Goal: Manage account settings

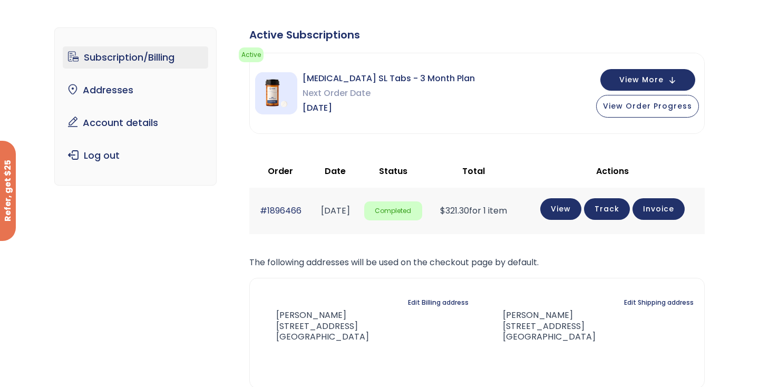
scroll to position [54, 0]
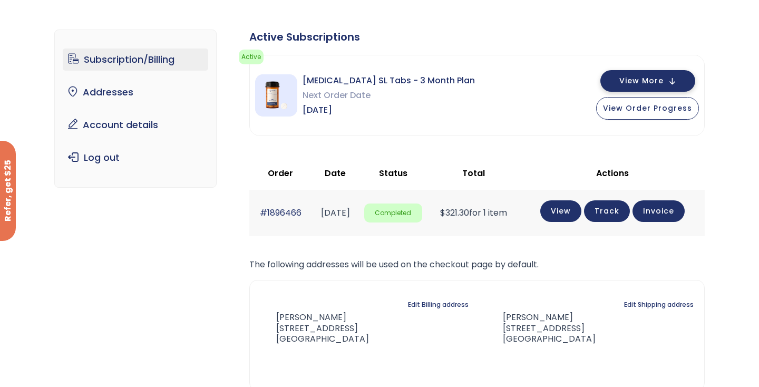
click at [630, 82] on span "View More" at bounding box center [642, 81] width 44 height 7
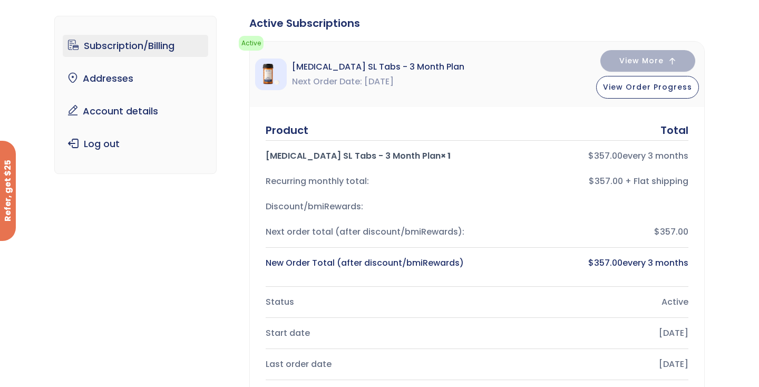
scroll to position [0, 0]
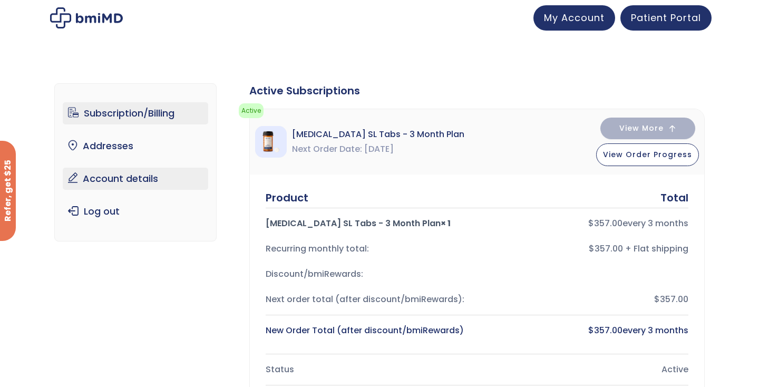
click at [141, 177] on link "Account details" at bounding box center [136, 179] width 146 height 22
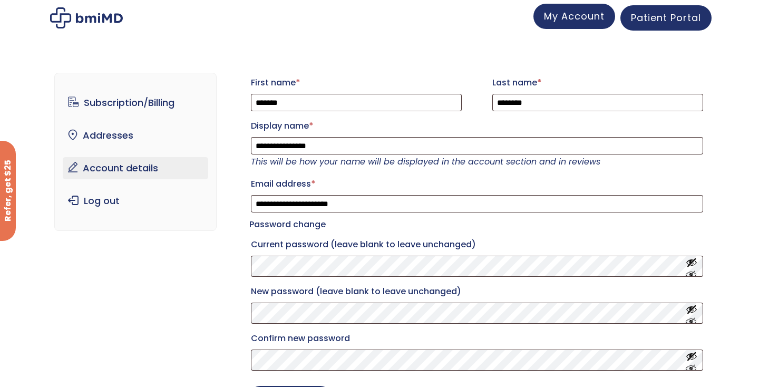
click at [573, 24] on link "My Account" at bounding box center [575, 16] width 82 height 25
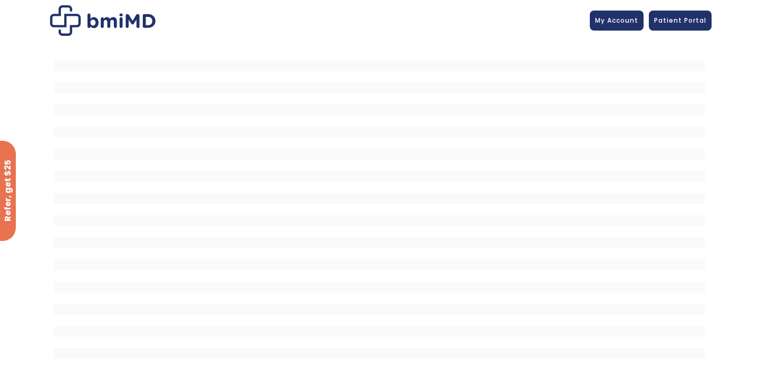
click at [723, 46] on div at bounding box center [379, 215] width 759 height 348
click at [620, 14] on span "My Account" at bounding box center [616, 18] width 43 height 9
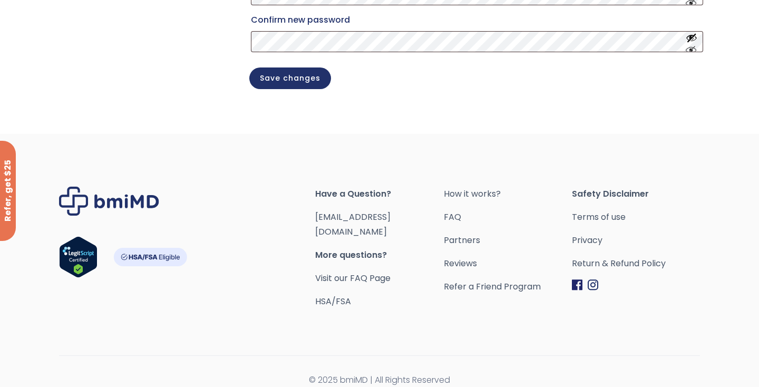
scroll to position [328, 0]
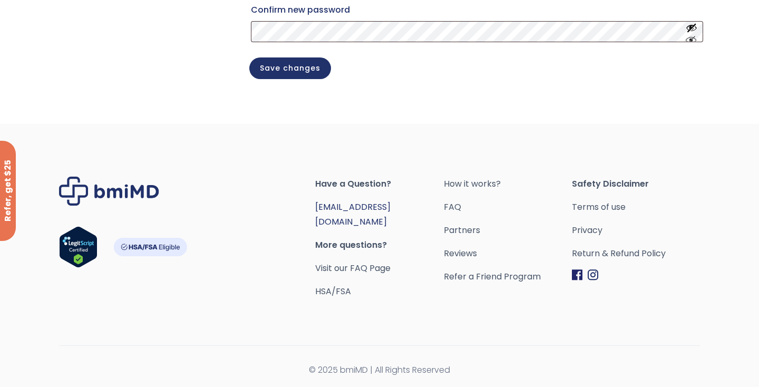
click at [356, 216] on link "[EMAIL_ADDRESS][DOMAIN_NAME]" at bounding box center [352, 214] width 75 height 27
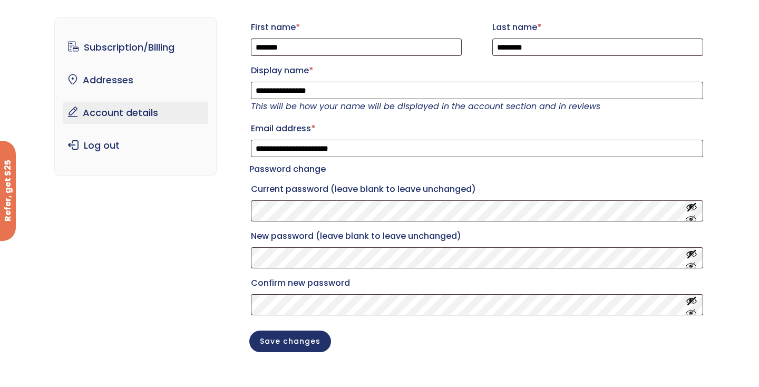
scroll to position [0, 0]
